Goal: Transaction & Acquisition: Purchase product/service

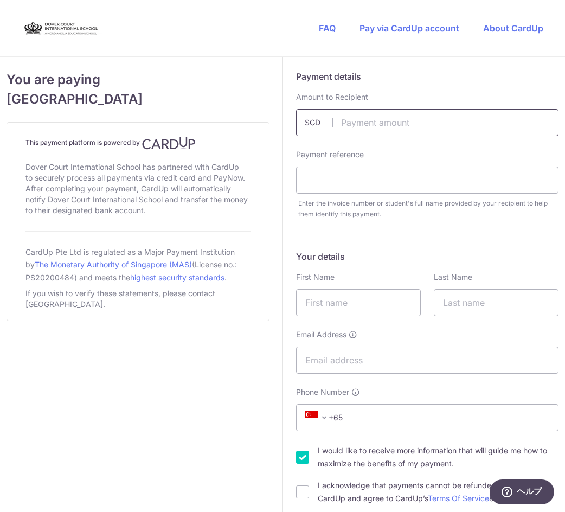
click at [409, 124] on input "text" at bounding box center [427, 122] width 263 height 27
type input "10000.00"
click at [393, 174] on input "text" at bounding box center [427, 180] width 263 height 27
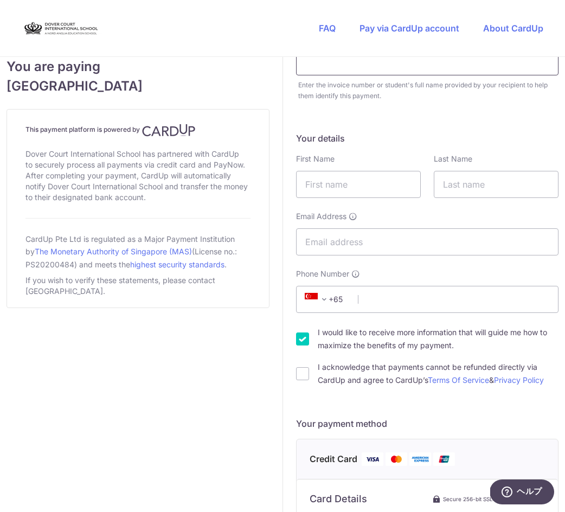
scroll to position [174, 0]
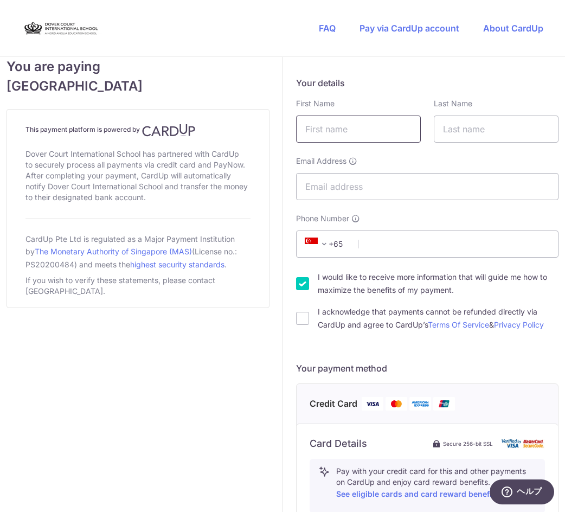
click at [385, 136] on input "text" at bounding box center [358, 129] width 125 height 27
type input "TOMOYUKi"
type input "Sakai"
type input "[PERSON_NAME]"
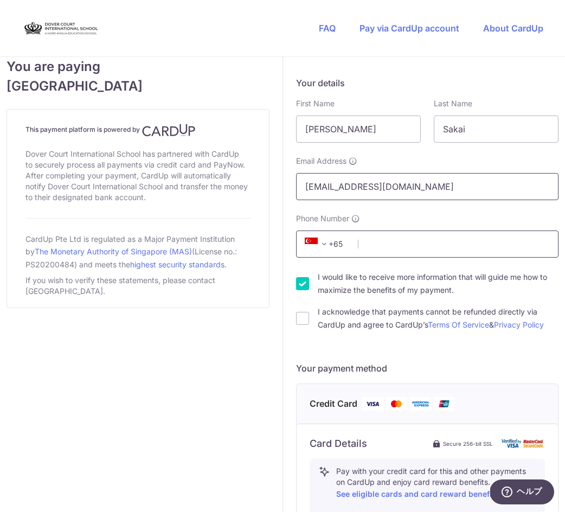
type input "[EMAIL_ADDRESS][DOMAIN_NAME]"
click at [412, 239] on input "Phone Number" at bounding box center [427, 244] width 263 height 27
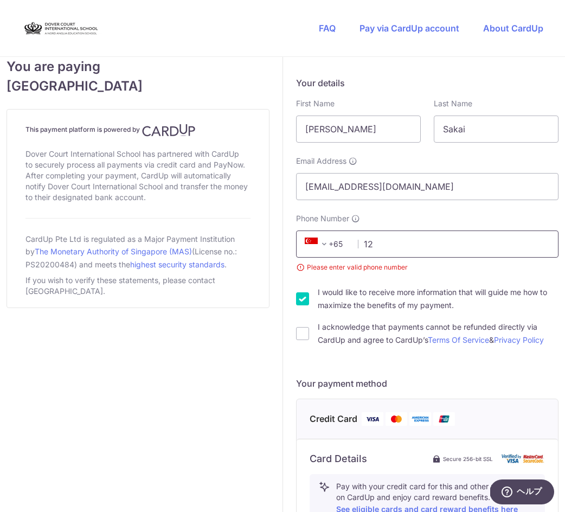
type input "1"
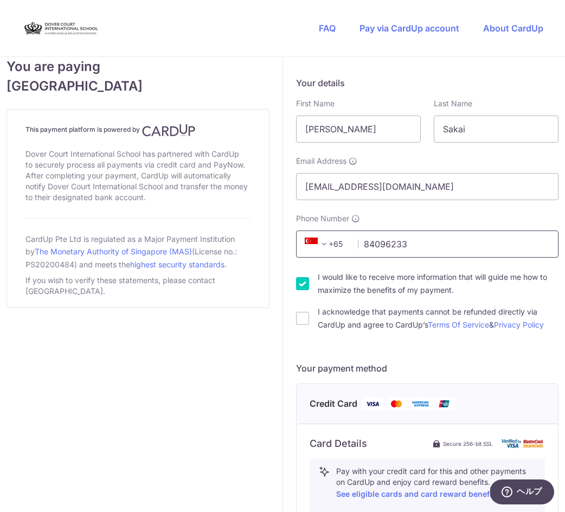
type input "84096233"
click at [301, 286] on input "I would like to receive more information that will guide me how to maximize the…" at bounding box center [302, 283] width 13 height 13
checkbox input "false"
click at [299, 315] on input "I acknowledge that payments cannot be refunded directly via CardUp and agree to…" at bounding box center [302, 318] width 13 height 13
checkbox input "true"
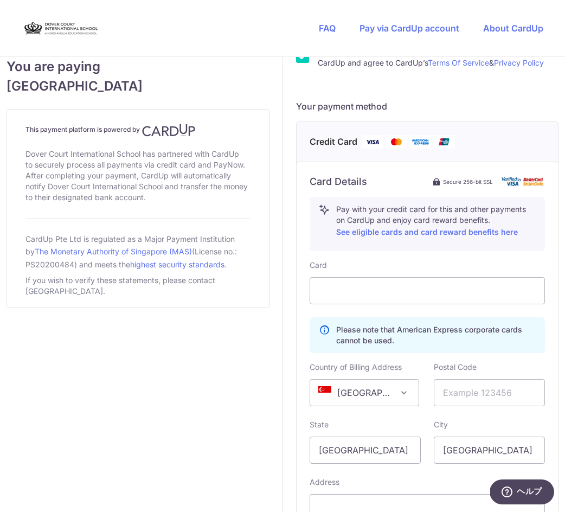
scroll to position [450, 0]
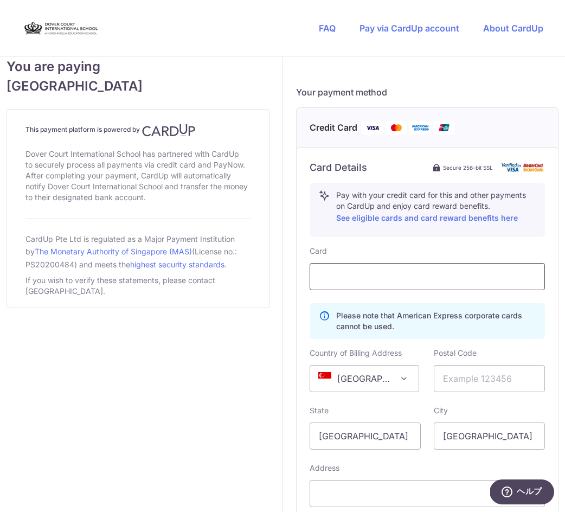
click at [398, 268] on div at bounding box center [428, 276] width 236 height 27
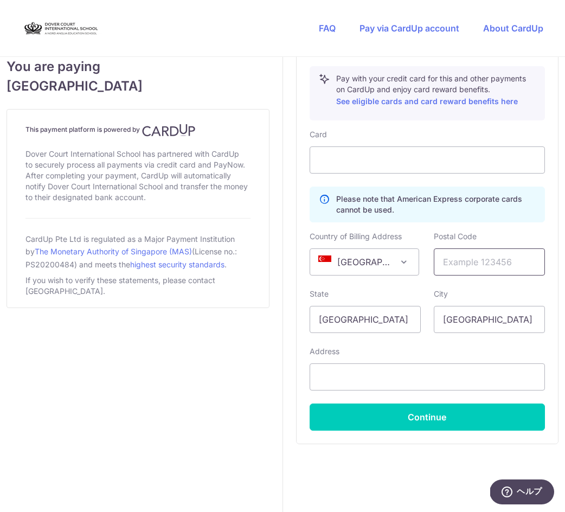
click at [457, 260] on input "text" at bounding box center [489, 261] width 111 height 27
click at [394, 370] on input "text" at bounding box center [428, 376] width 236 height 27
click at [496, 259] on input "text" at bounding box center [489, 261] width 111 height 27
paste input "138680"
type input "138680"
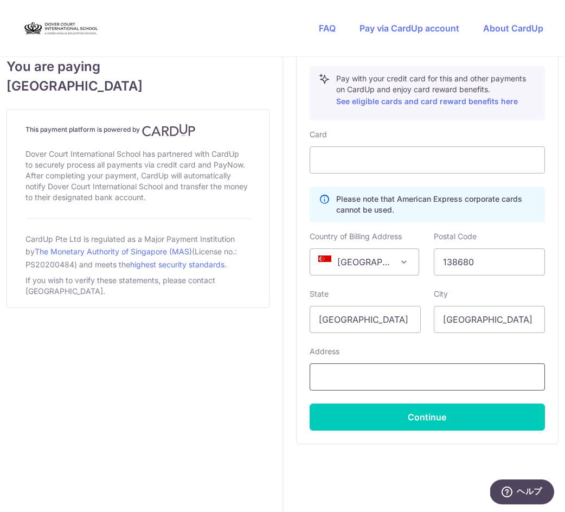
click at [395, 373] on input "text" at bounding box center [428, 376] width 236 height 27
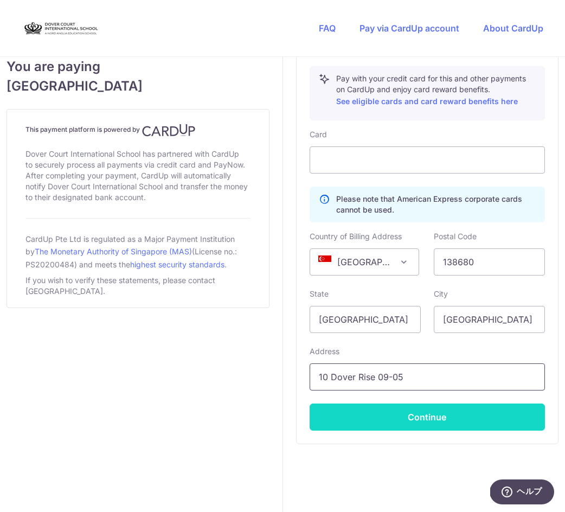
type input "10 Dover Rise 09-05"
click at [463, 420] on button "Continue" at bounding box center [428, 417] width 236 height 27
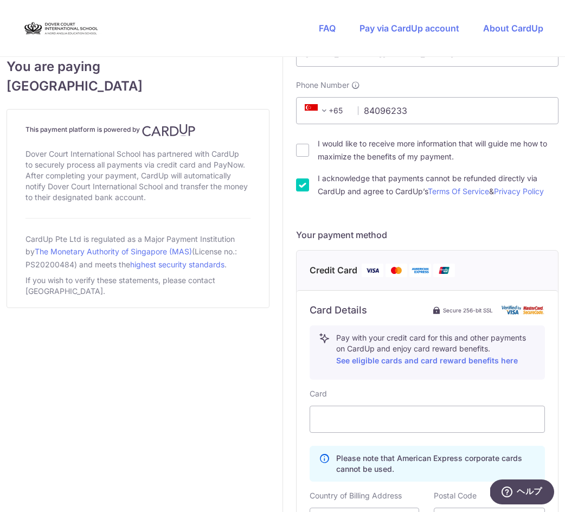
scroll to position [591, 0]
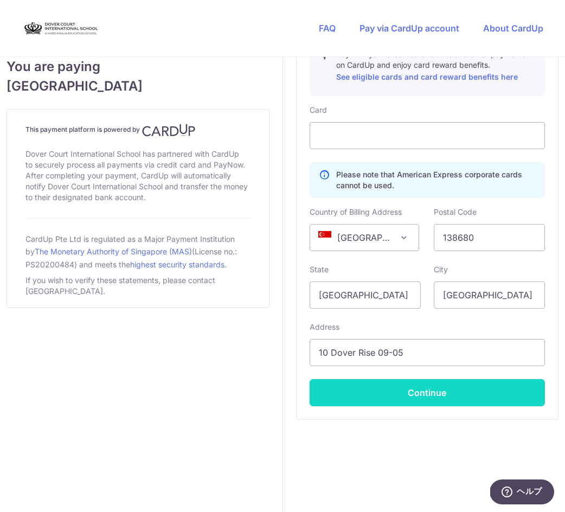
type input "[PERSON_NAME]"
click at [426, 391] on button "Continue" at bounding box center [428, 392] width 236 height 27
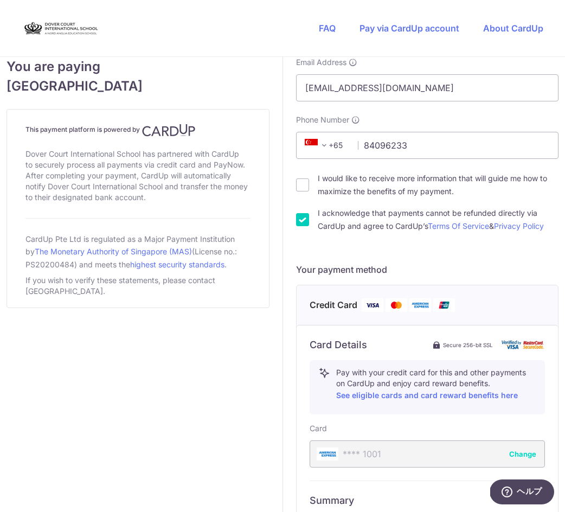
scroll to position [453, 0]
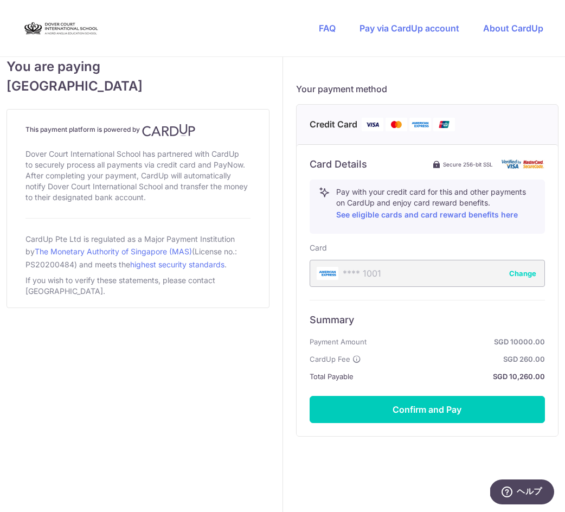
click at [512, 273] on button "Change" at bounding box center [522, 273] width 27 height 11
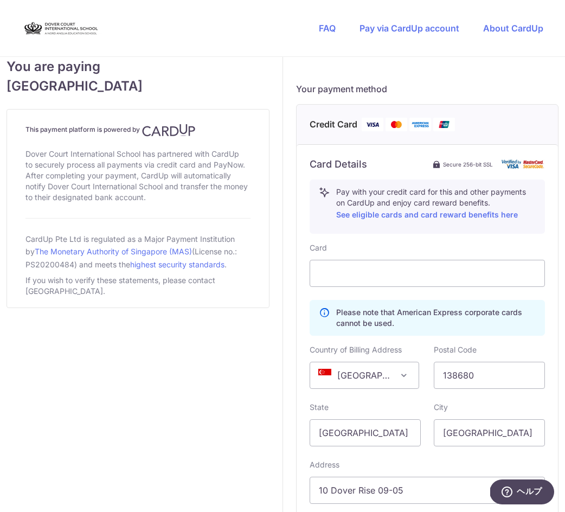
click at [515, 334] on div "Please note that American Express corporate cards cannot be used." at bounding box center [428, 318] width 236 height 36
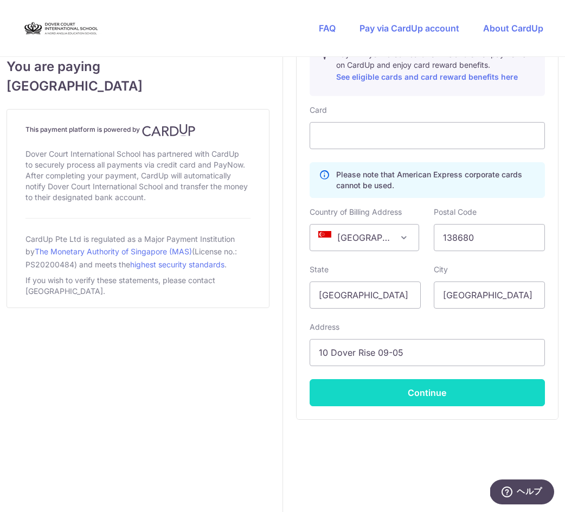
click at [454, 388] on button "Continue" at bounding box center [428, 392] width 236 height 27
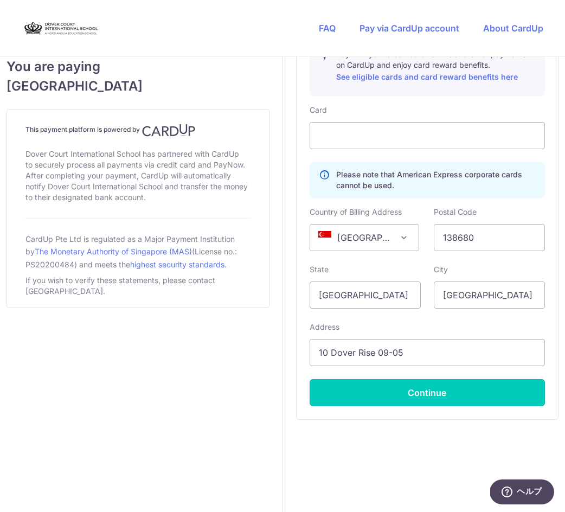
type input "**** 1285"
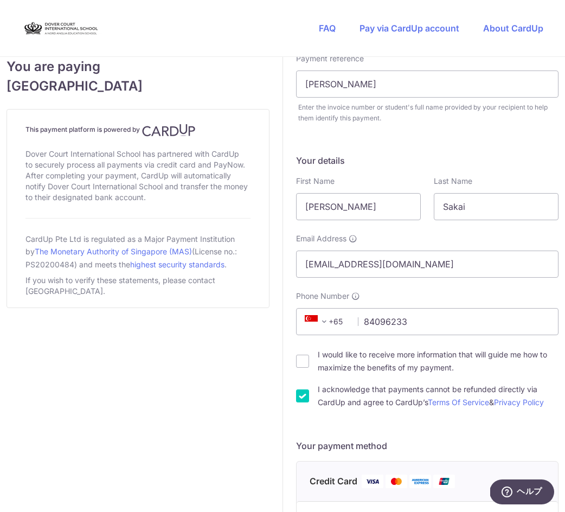
scroll to position [0, 0]
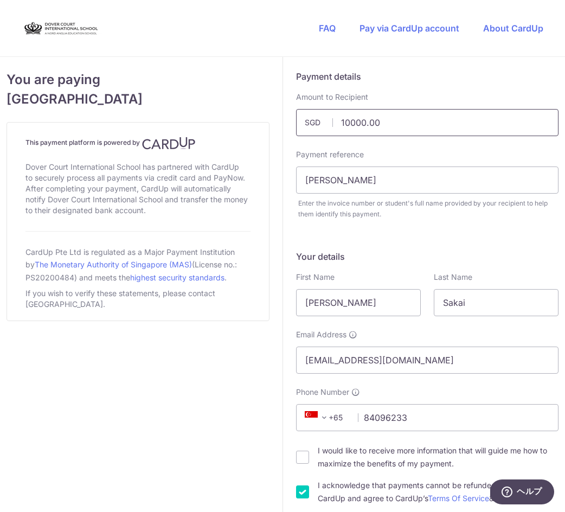
click at [343, 122] on input "10000.00" at bounding box center [427, 122] width 263 height 27
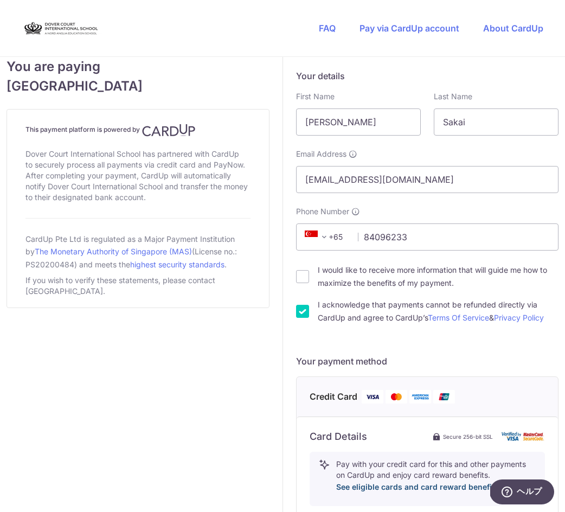
scroll to position [369, 0]
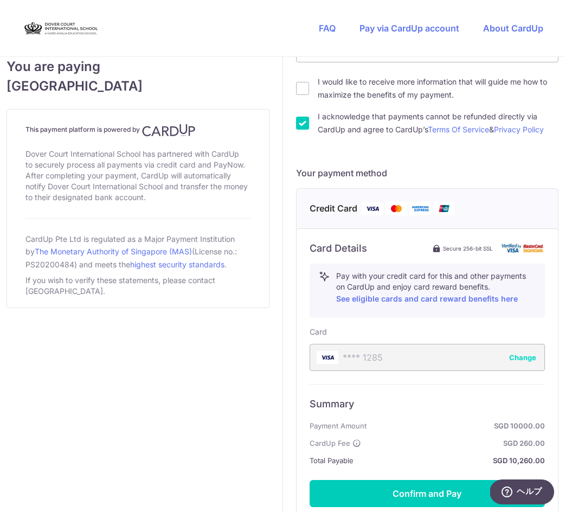
click at [518, 355] on button "Change" at bounding box center [522, 357] width 27 height 11
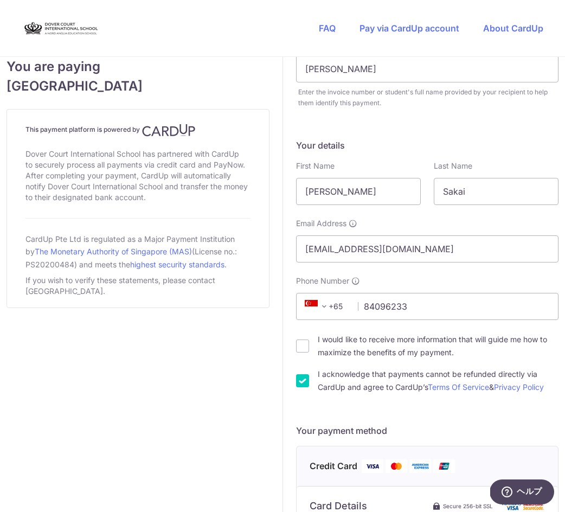
scroll to position [38, 0]
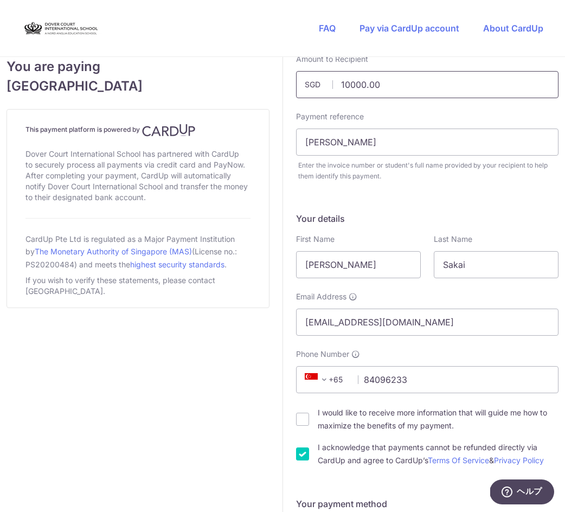
drag, startPoint x: 342, startPoint y: 84, endPoint x: 334, endPoint y: 84, distance: 8.1
click at [334, 83] on input "10000.00" at bounding box center [427, 84] width 263 height 27
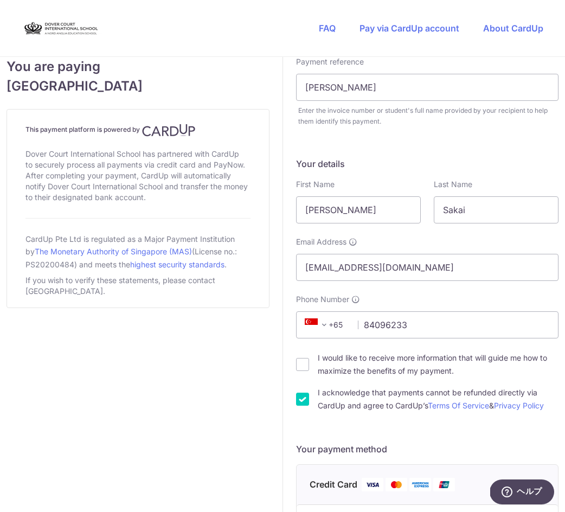
scroll to position [0, 0]
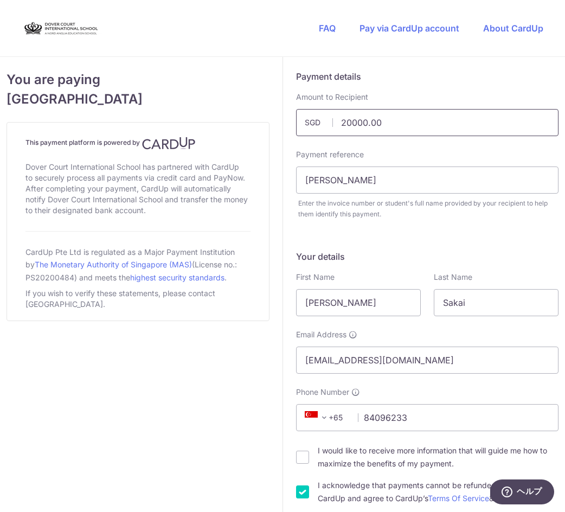
click at [337, 123] on input "20000.00" at bounding box center [427, 122] width 263 height 27
type input "30000.00"
